Goal: Task Accomplishment & Management: Manage account settings

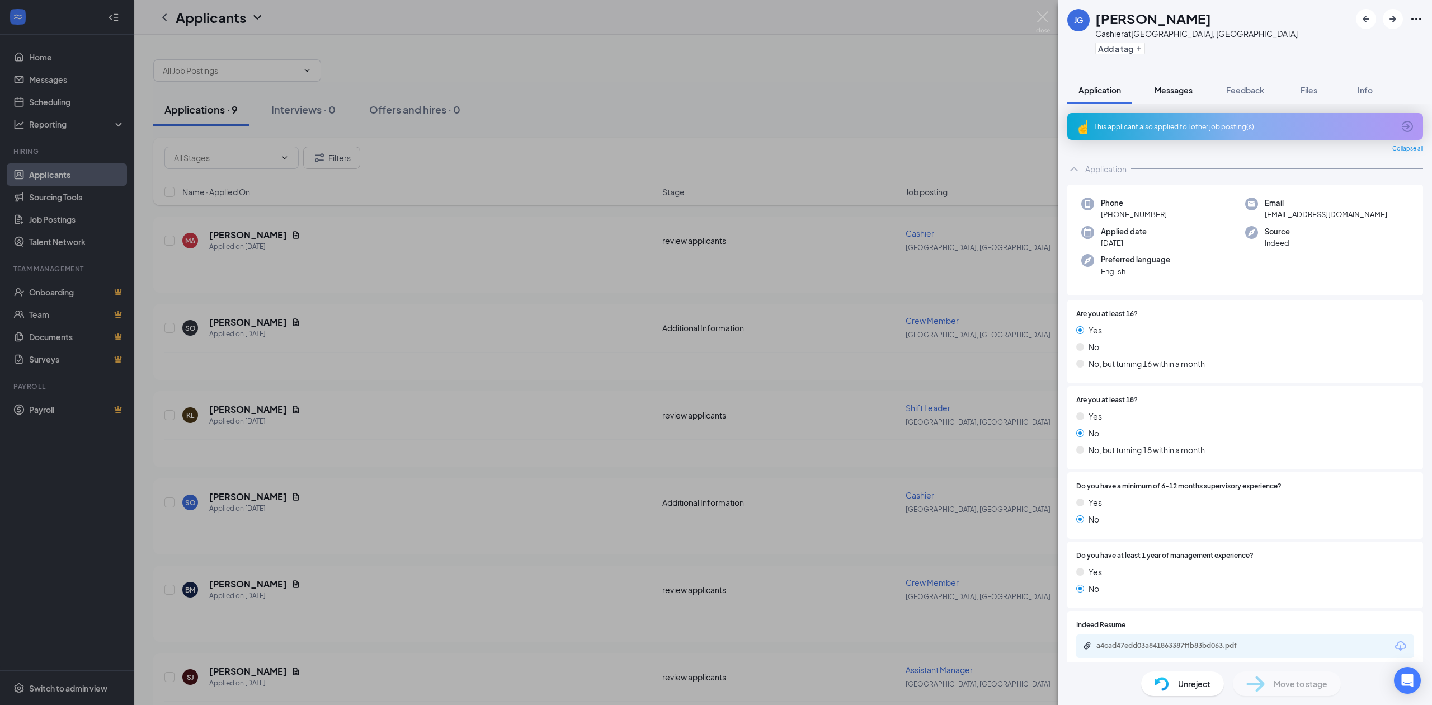
click at [1177, 88] on span "Messages" at bounding box center [1173, 90] width 38 height 10
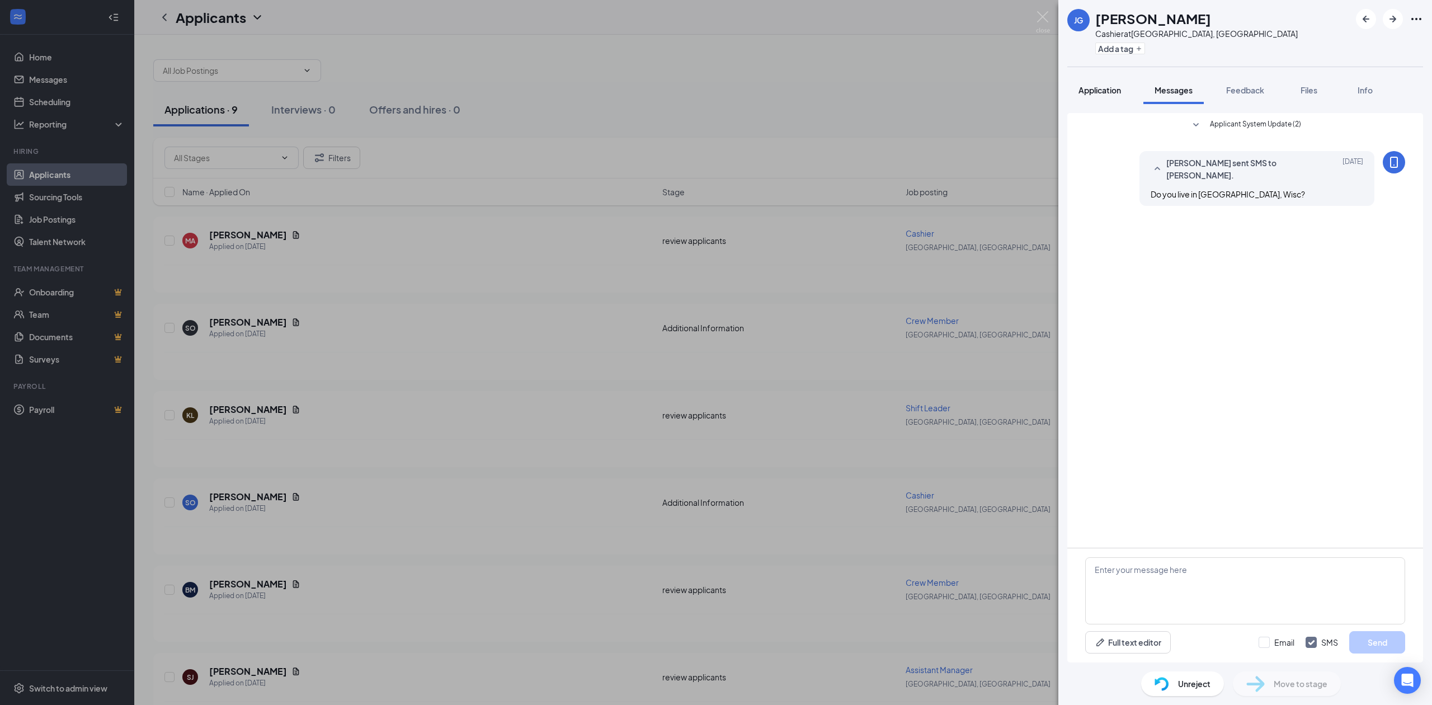
click at [1099, 88] on span "Application" at bounding box center [1099, 90] width 42 height 10
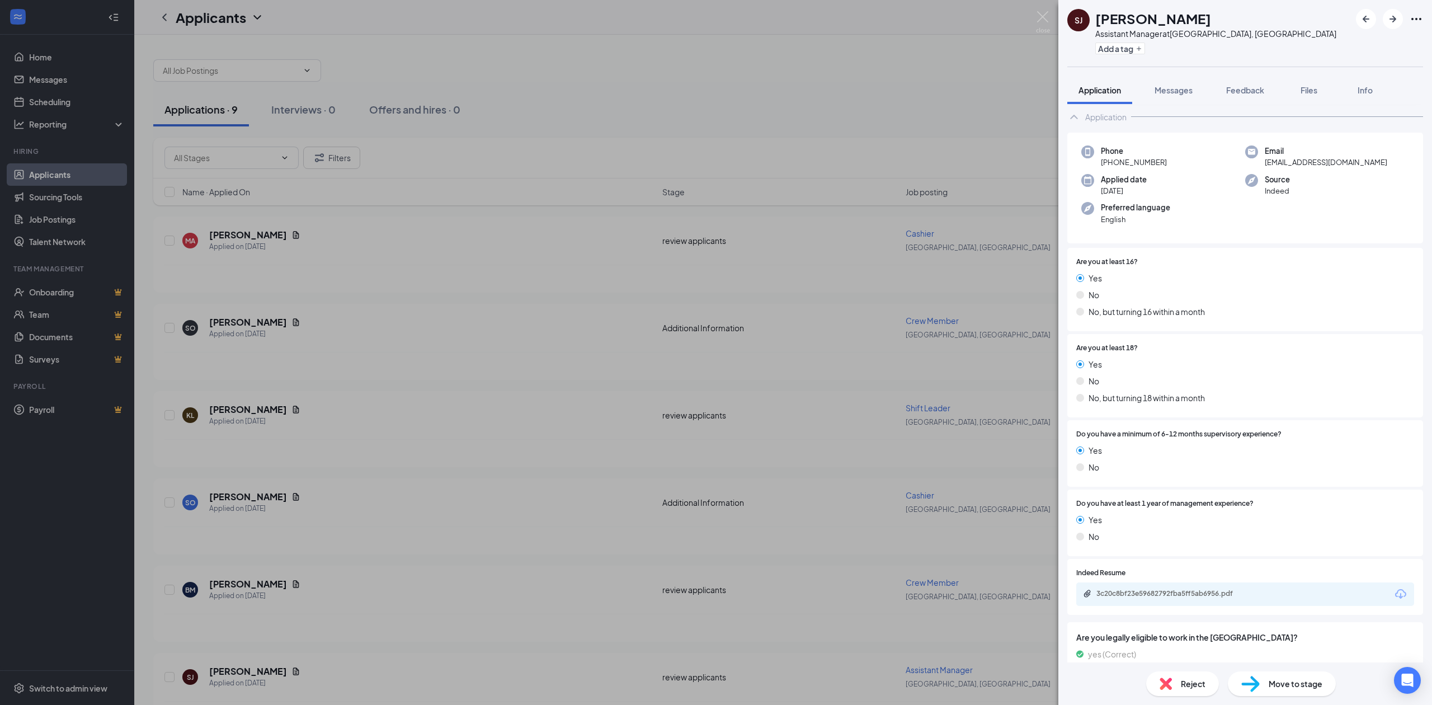
scroll to position [149, 0]
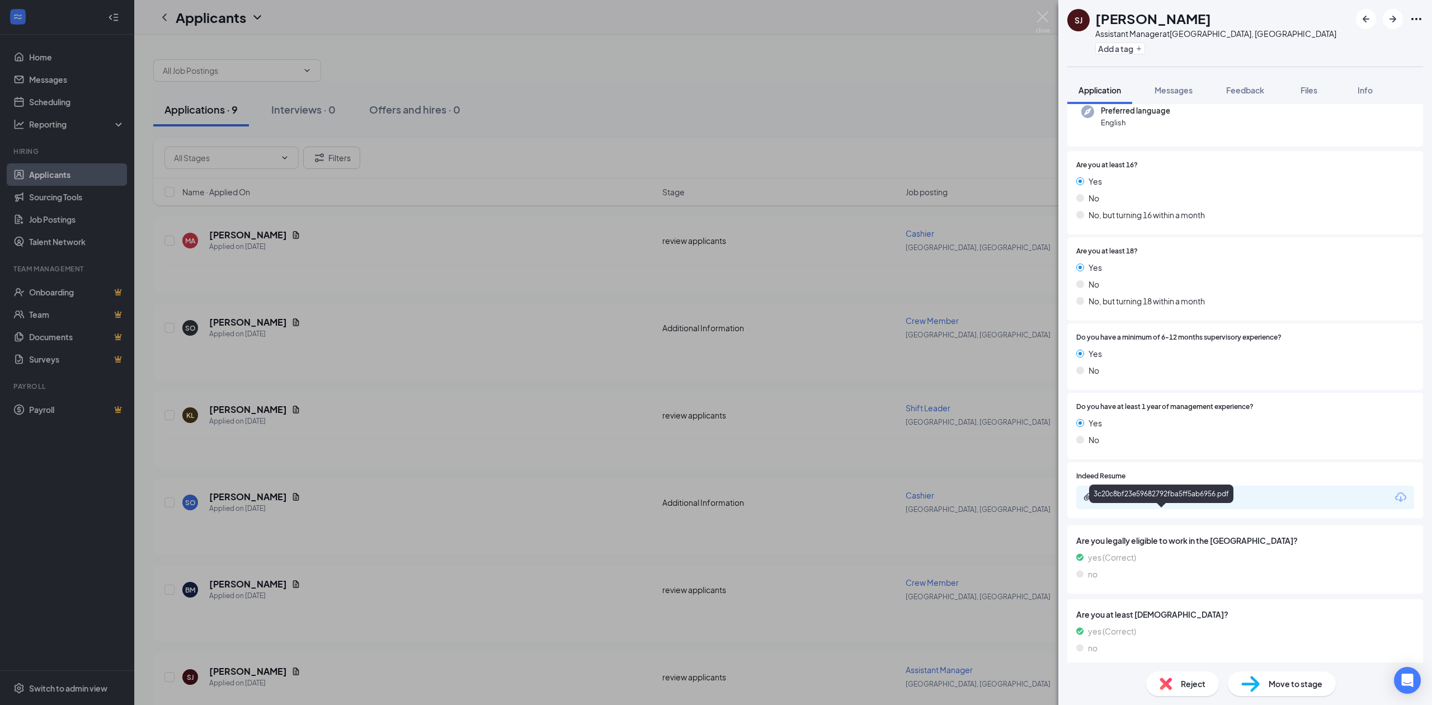
click at [1123, 501] on div "3c20c8bf23e59682792fba5ff5ab6956.pdf" at bounding box center [1174, 496] width 157 height 9
